Goal: Information Seeking & Learning: Learn about a topic

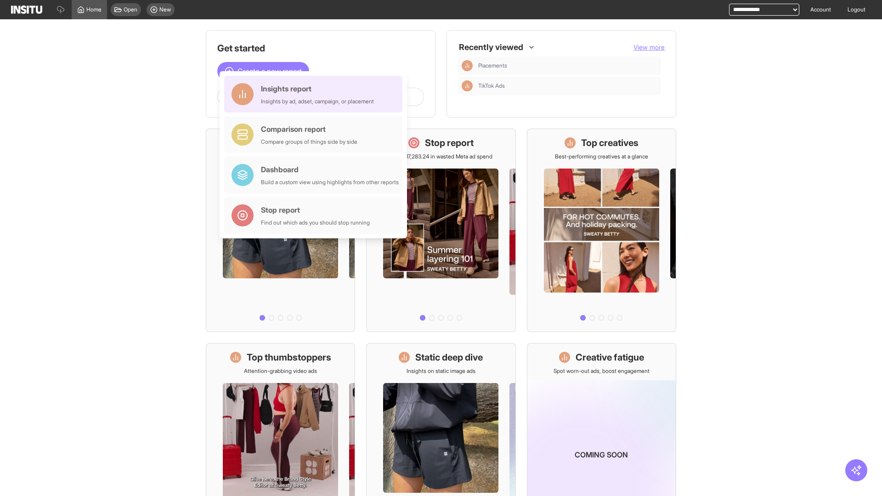
click at [316, 94] on div "Insights report Insights by ad, adset, campaign, or placement" at bounding box center [317, 94] width 113 height 22
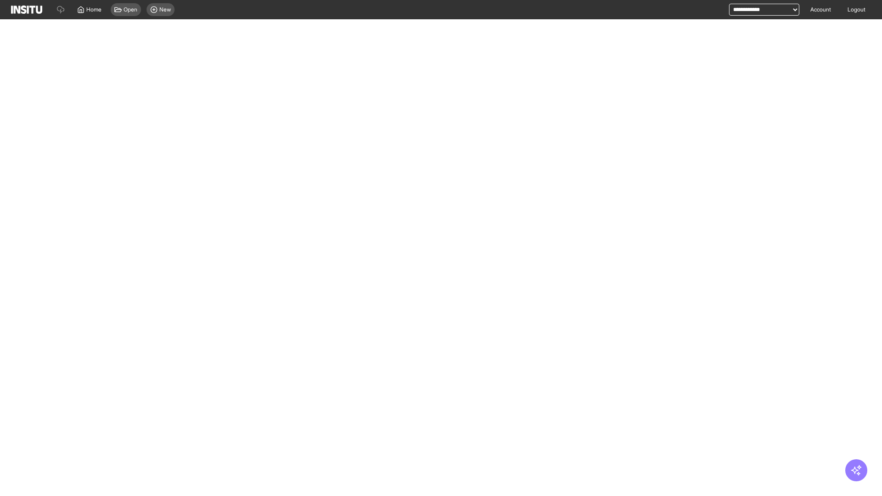
select select "**"
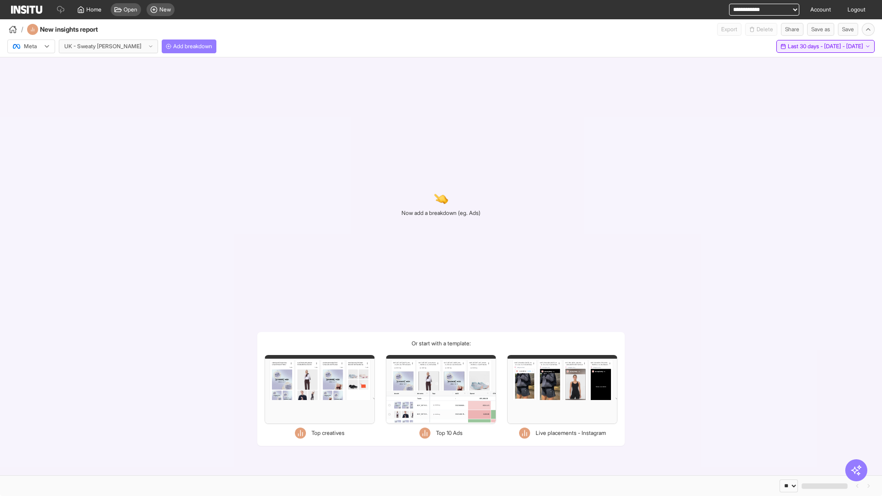
click at [805, 46] on span "Last 30 days - [DATE] - [DATE]" at bounding box center [825, 46] width 75 height 7
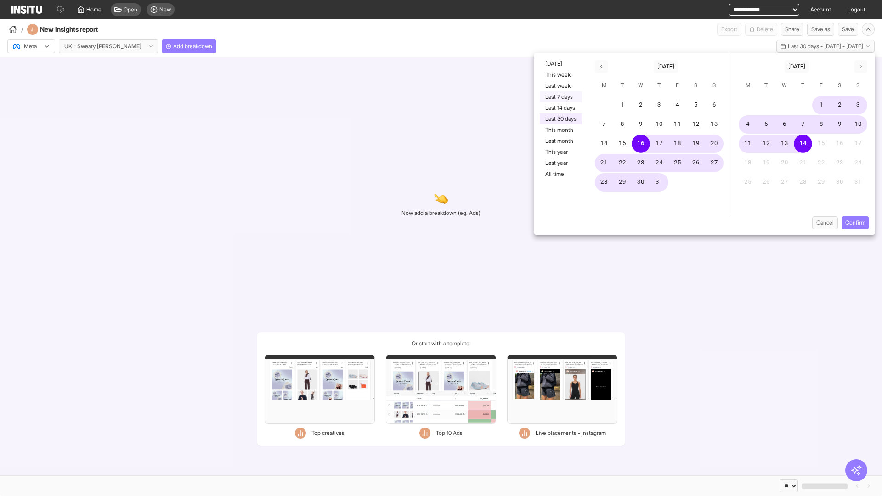
click at [560, 97] on button "Last 7 days" at bounding box center [561, 96] width 42 height 11
